Goal: Transaction & Acquisition: Purchase product/service

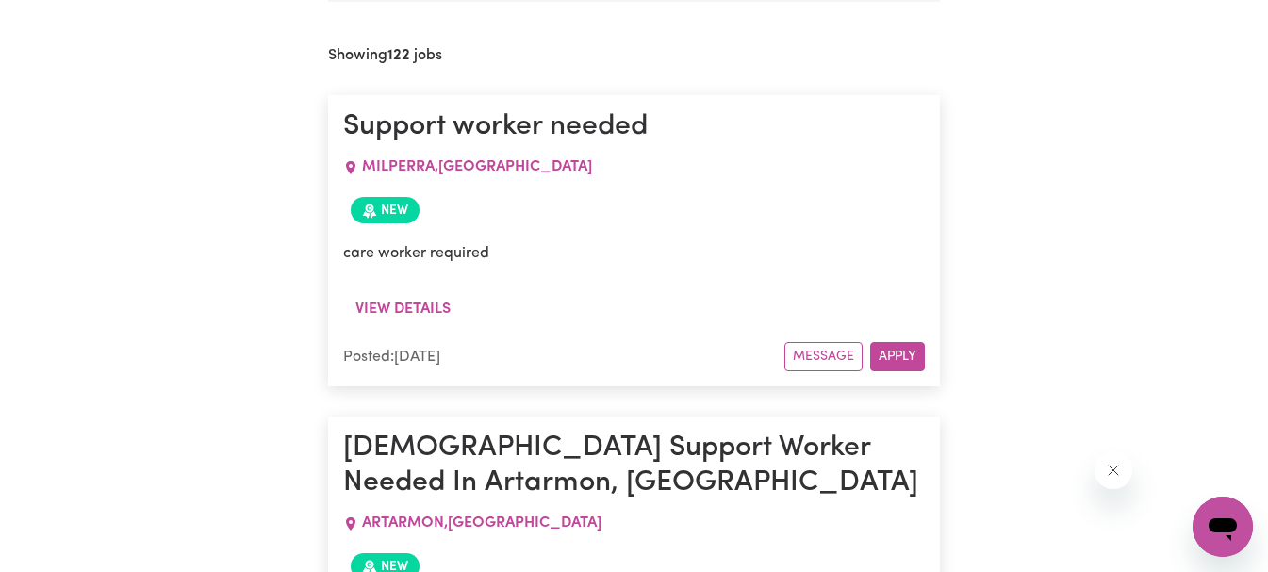
click at [440, 168] on span "MILPERRA , [GEOGRAPHIC_DATA]" at bounding box center [477, 166] width 230 height 15
click at [900, 352] on button "Apply" at bounding box center [897, 356] width 55 height 29
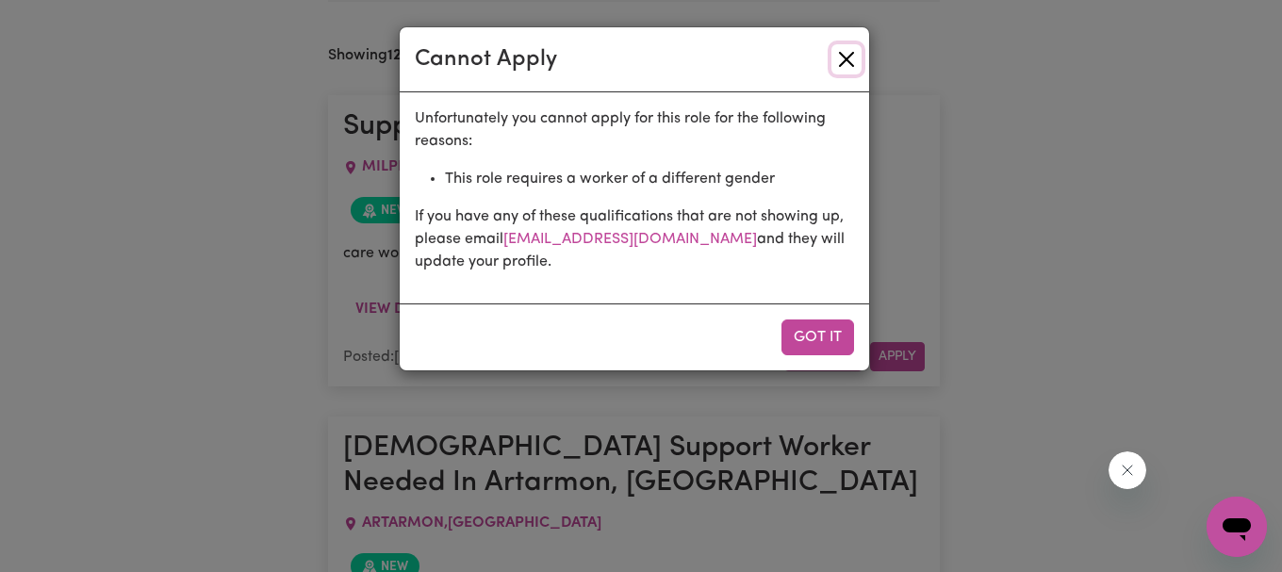
click at [849, 60] on button "Close" at bounding box center [847, 59] width 30 height 30
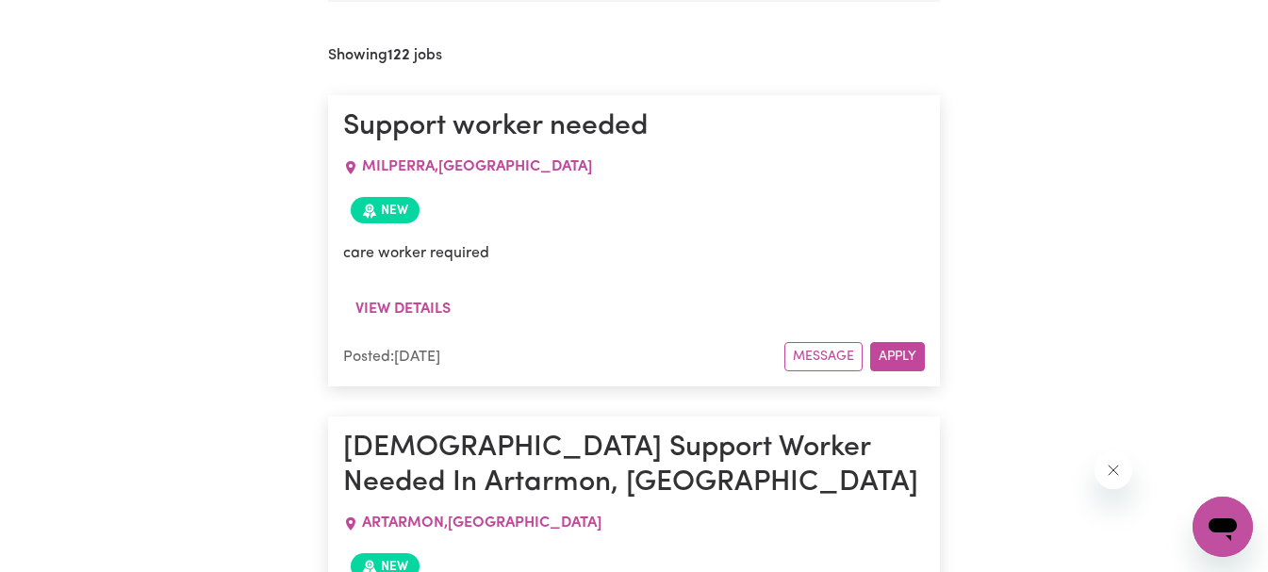
drag, startPoint x: 1267, startPoint y: 30, endPoint x: 1281, endPoint y: 51, distance: 25.1
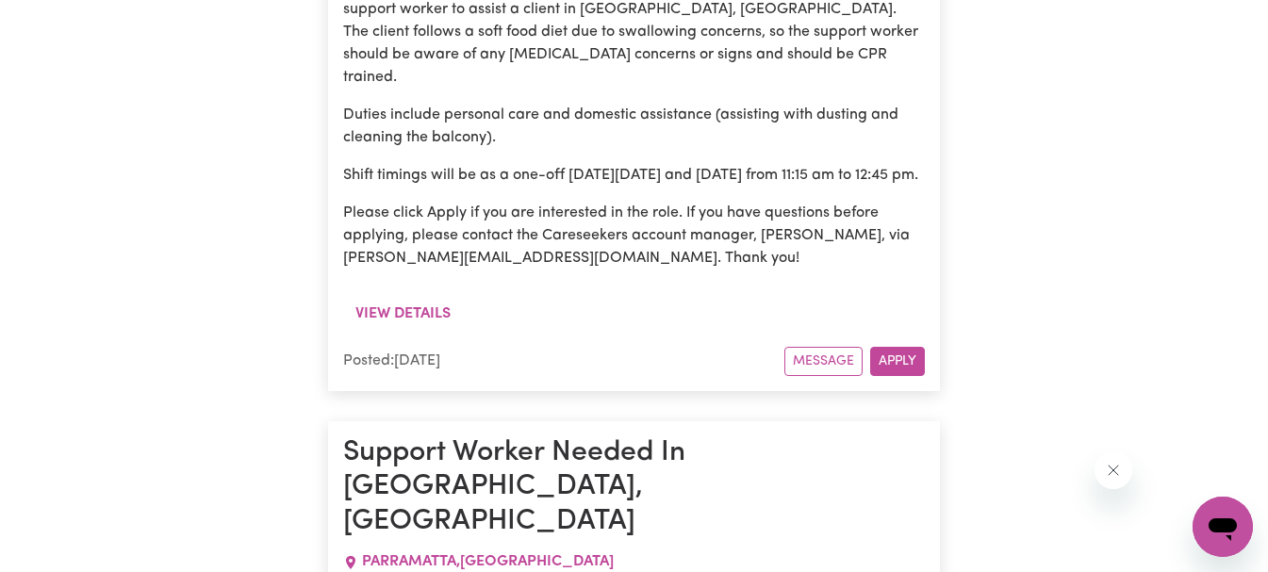
scroll to position [8417, 0]
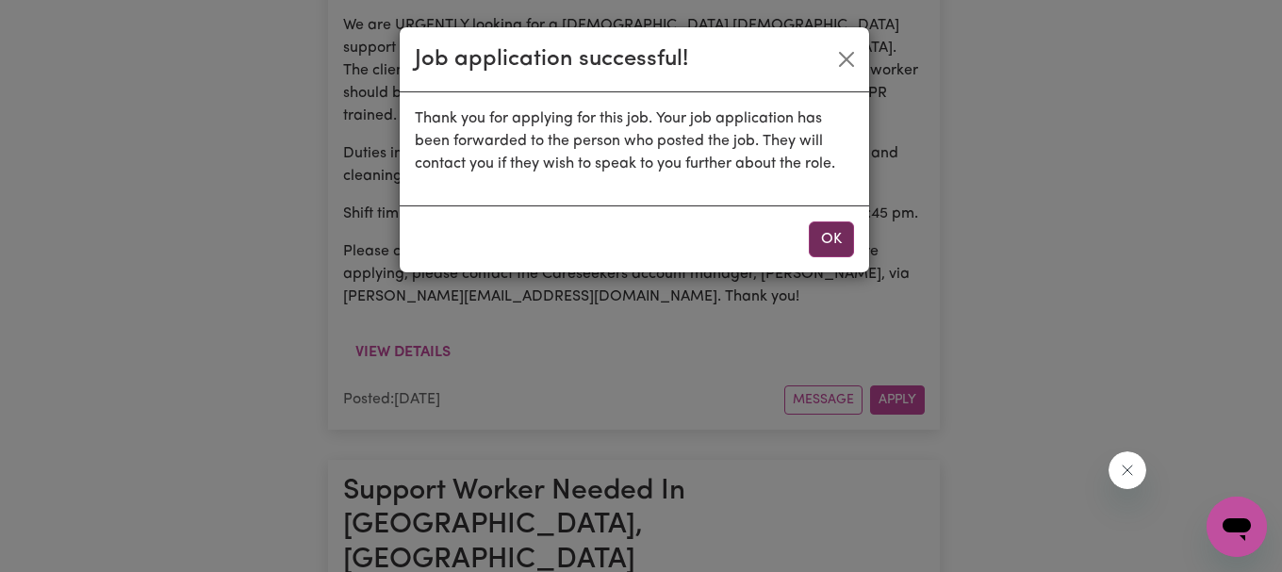
click at [834, 233] on button "OK" at bounding box center [831, 240] width 45 height 36
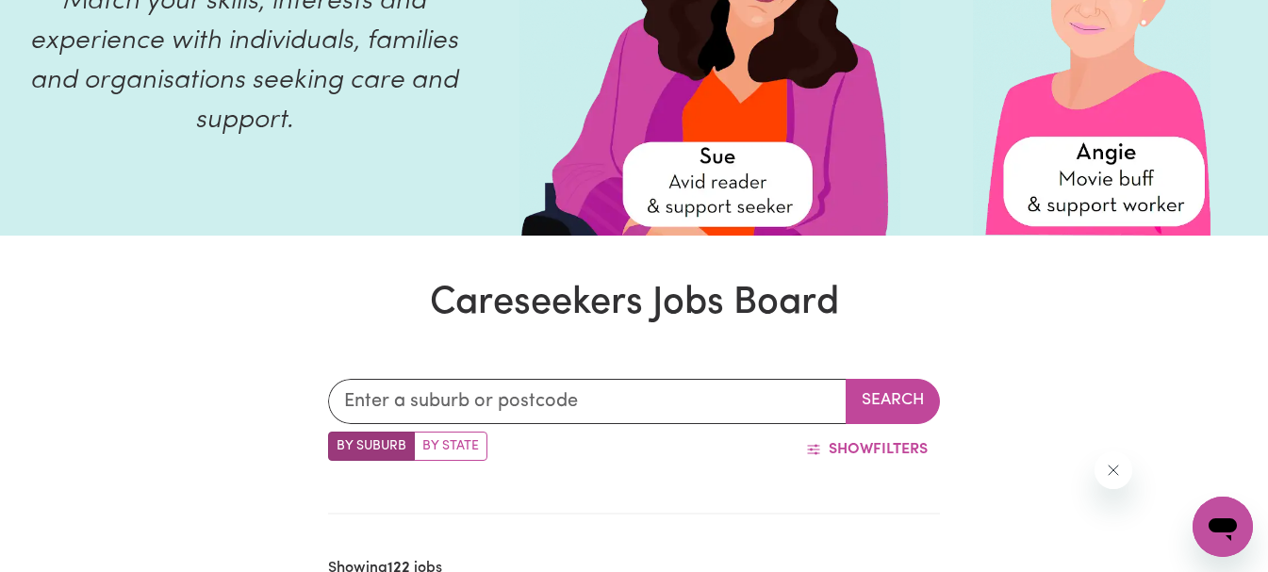
scroll to position [0, 0]
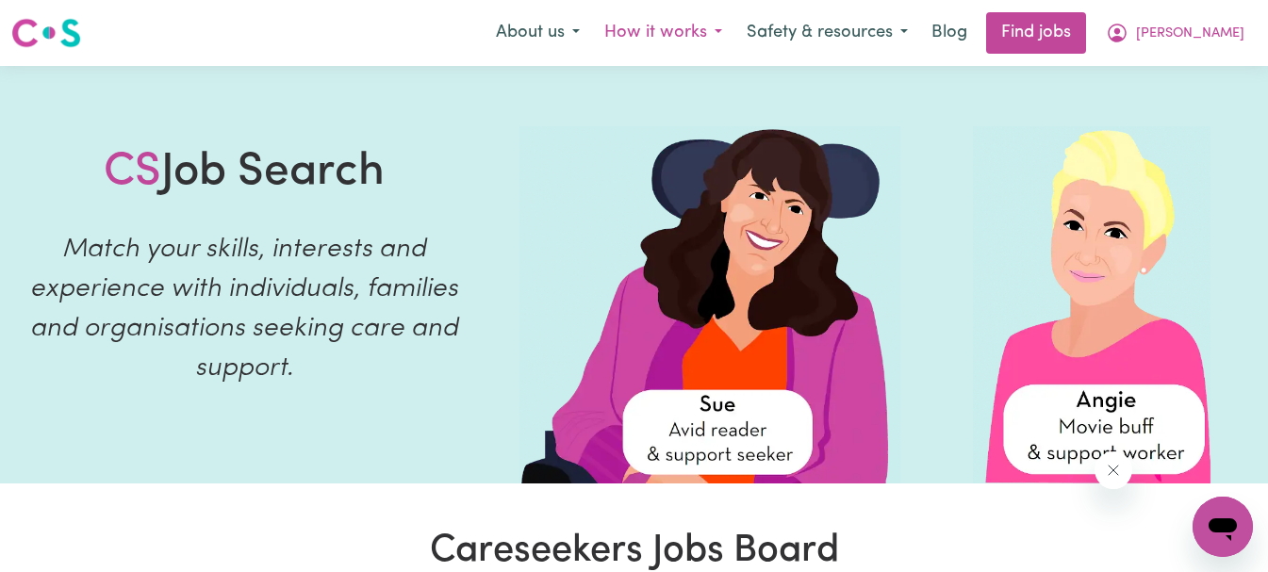
click at [735, 34] on button "How it works" at bounding box center [663, 33] width 142 height 40
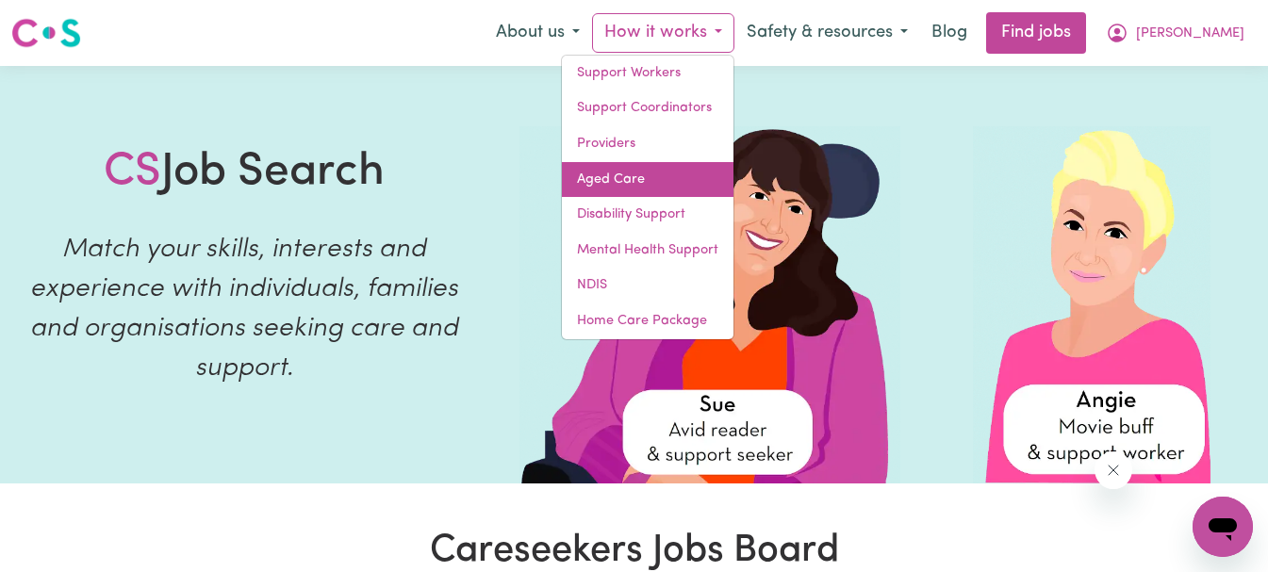
click at [699, 168] on link "Aged Care" at bounding box center [648, 180] width 172 height 36
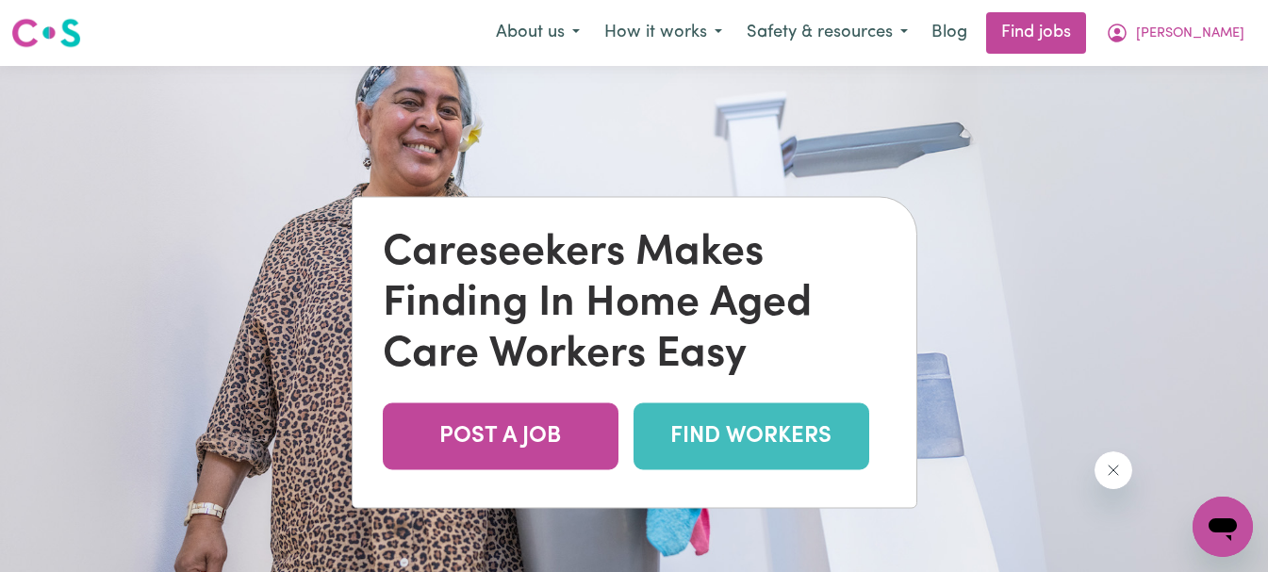
click at [693, 453] on link "FIND WORKERS" at bounding box center [752, 436] width 236 height 67
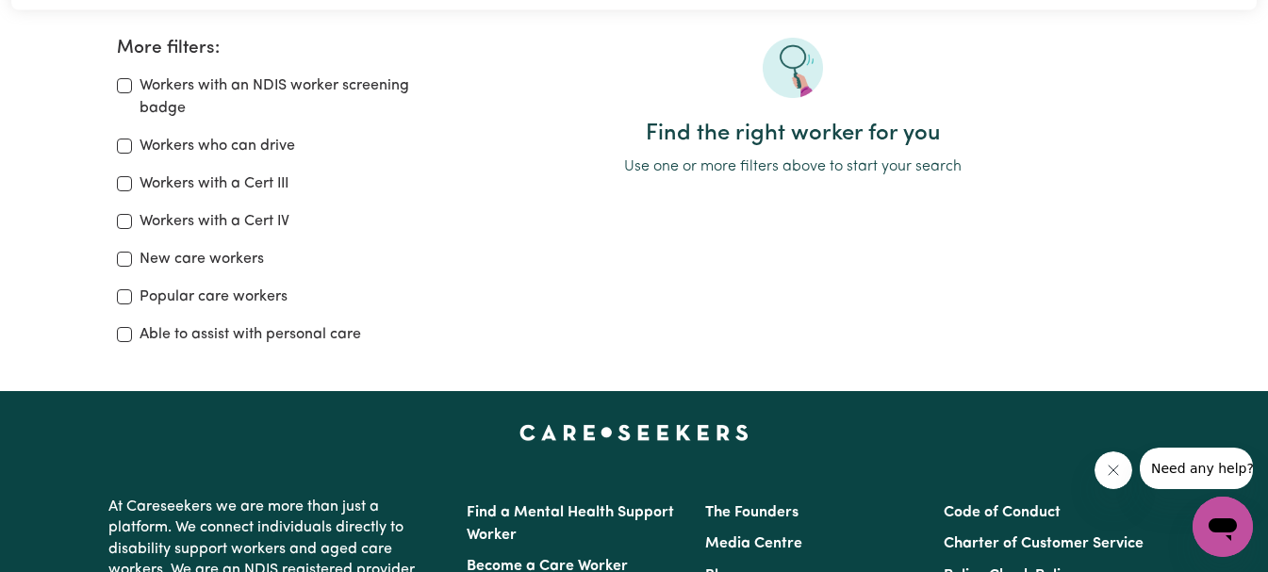
scroll to position [335, 0]
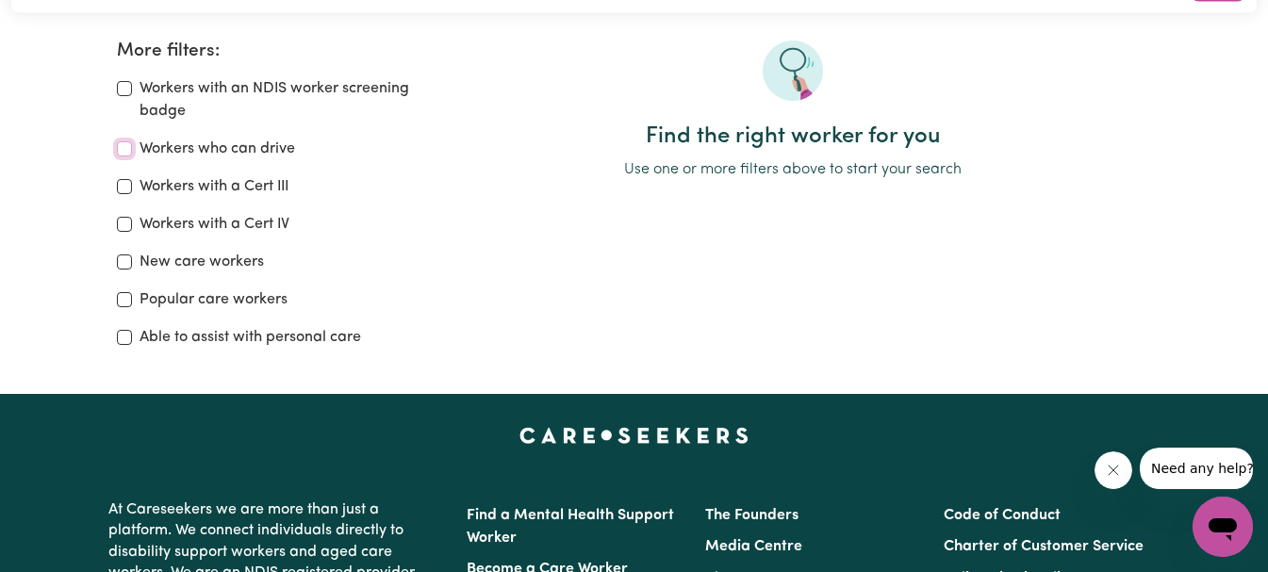
click at [118, 154] on input "Workers who can drive" at bounding box center [124, 148] width 15 height 15
checkbox input "true"
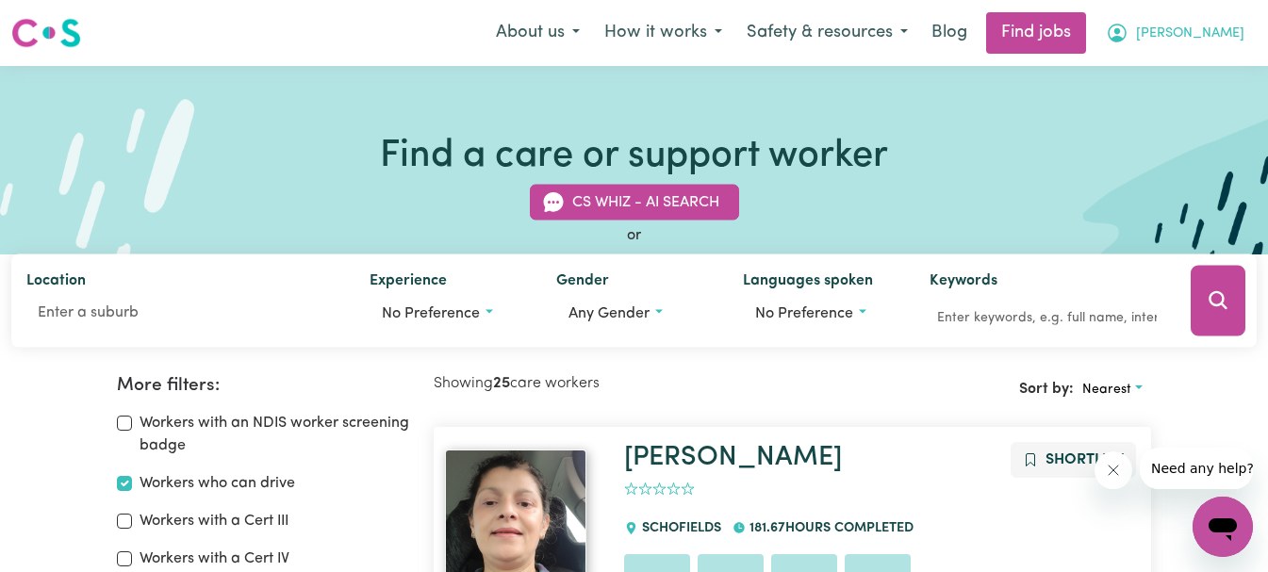
click at [1241, 30] on button "[PERSON_NAME]" at bounding box center [1175, 33] width 163 height 40
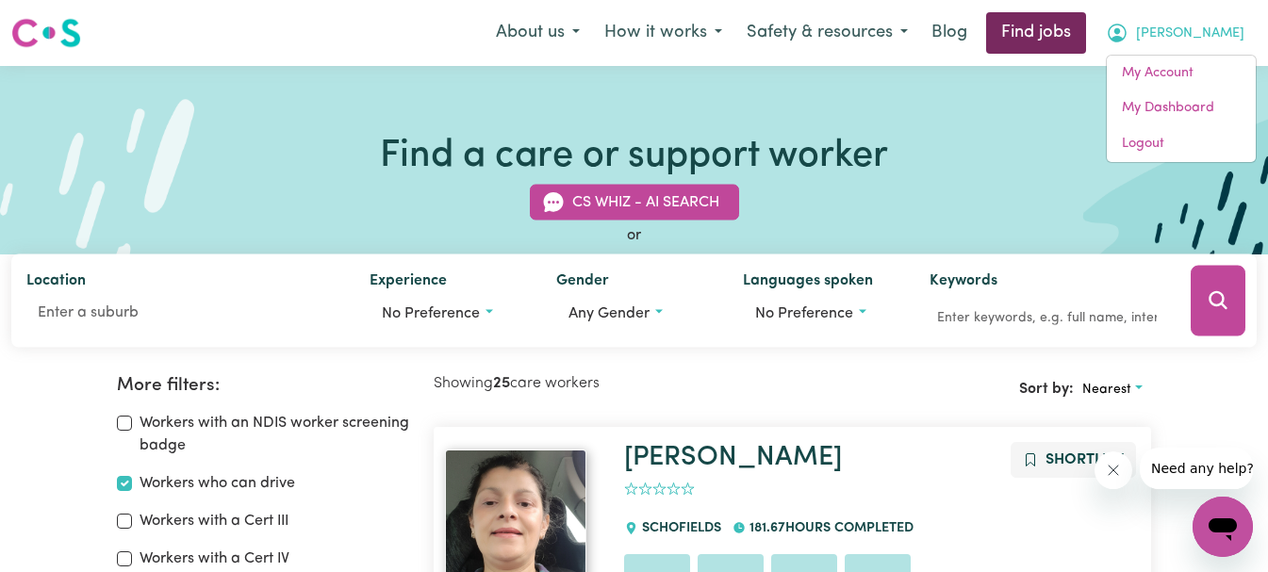
click at [1054, 41] on link "Find jobs" at bounding box center [1036, 32] width 100 height 41
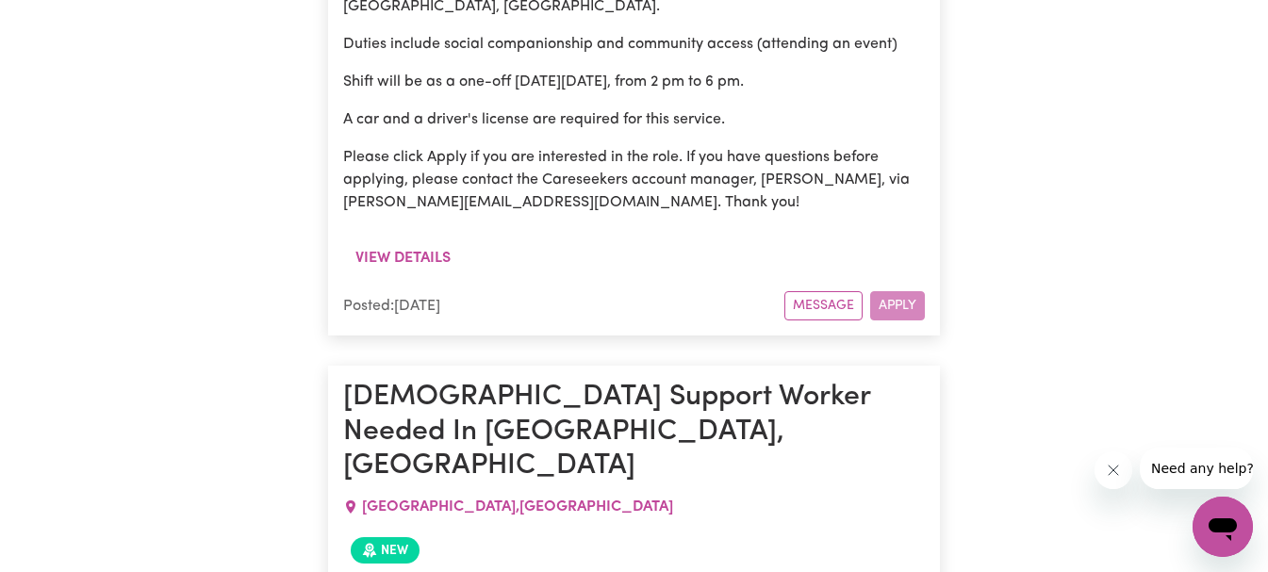
scroll to position [9244, 0]
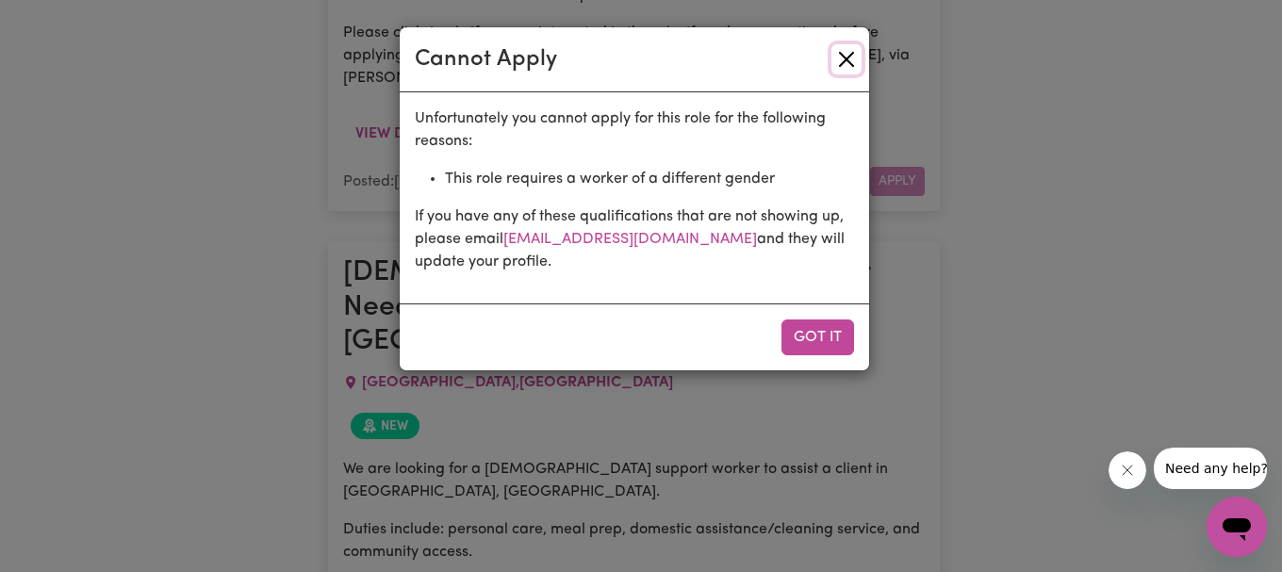
click at [851, 57] on button "Close" at bounding box center [847, 59] width 30 height 30
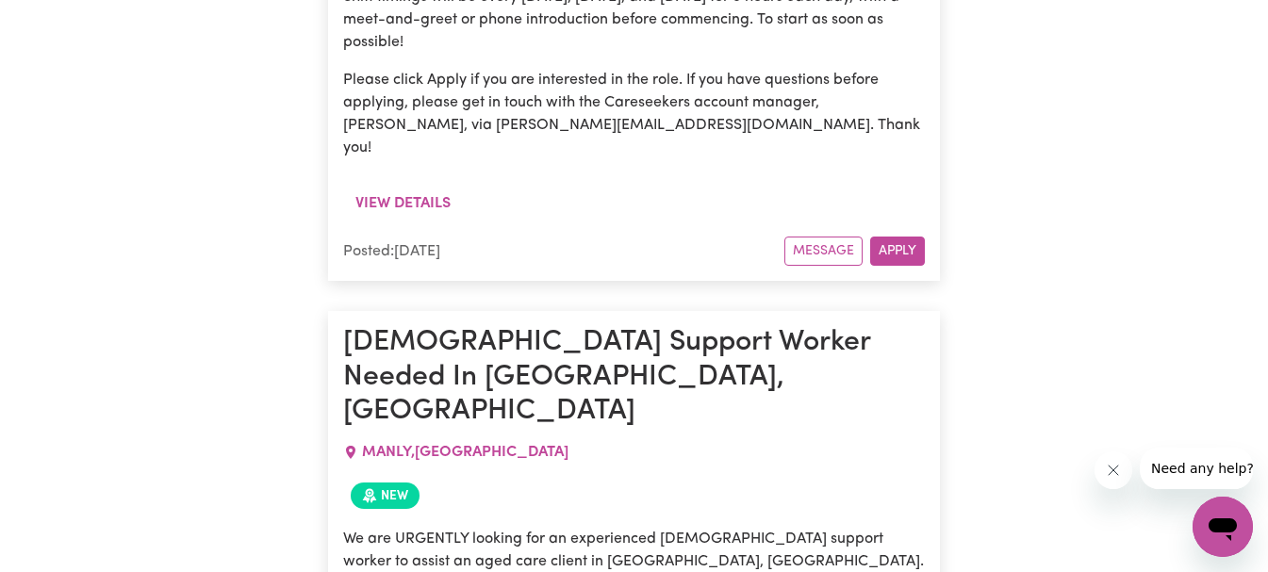
scroll to position [10640, 0]
